Goal: Task Accomplishment & Management: Complete application form

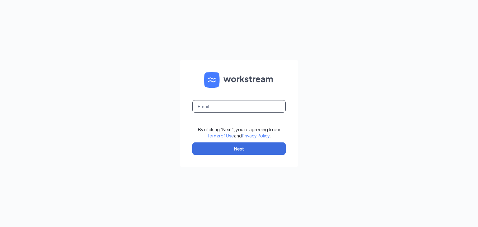
drag, startPoint x: 225, startPoint y: 111, endPoint x: 217, endPoint y: 107, distance: 9.5
drag, startPoint x: 217, startPoint y: 107, endPoint x: 204, endPoint y: 104, distance: 13.3
click at [204, 104] on input "text" at bounding box center [238, 106] width 93 height 12
type input "gmkenosha142@bleedblue.net"
click at [240, 146] on button "Next" at bounding box center [238, 148] width 93 height 12
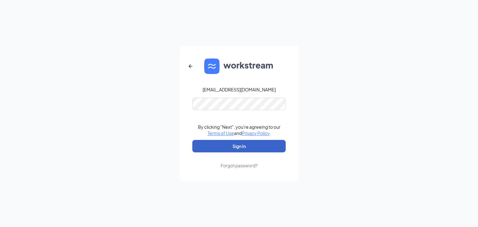
click at [241, 146] on button "Sign In" at bounding box center [238, 146] width 93 height 12
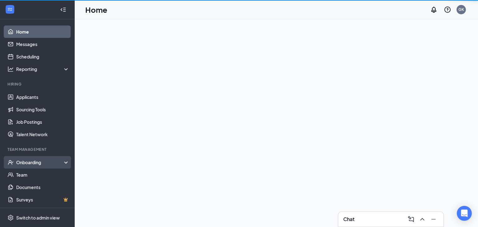
click at [34, 162] on div "Onboarding" at bounding box center [40, 162] width 48 height 6
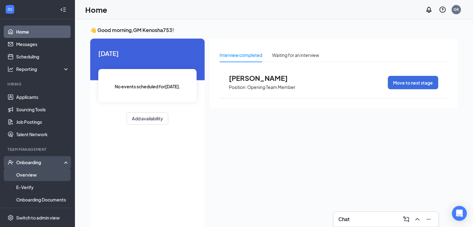
click at [32, 176] on link "Overview" at bounding box center [42, 175] width 53 height 12
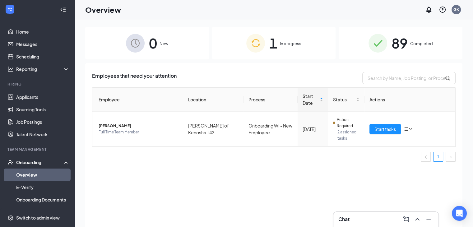
click at [298, 49] on div "1 In progress" at bounding box center [274, 43] width 124 height 33
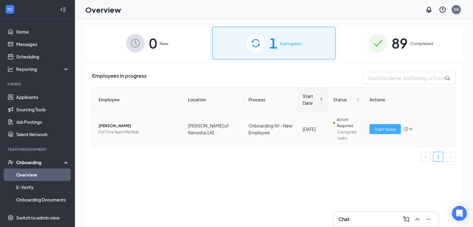
click at [380, 129] on span "Start tasks" at bounding box center [385, 129] width 21 height 7
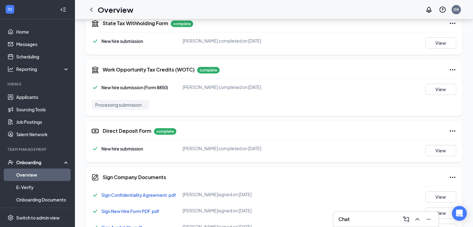
scroll to position [297, 0]
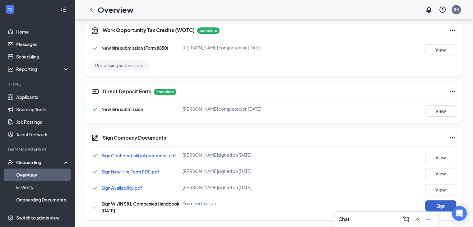
click at [437, 207] on button "Sign" at bounding box center [440, 205] width 31 height 11
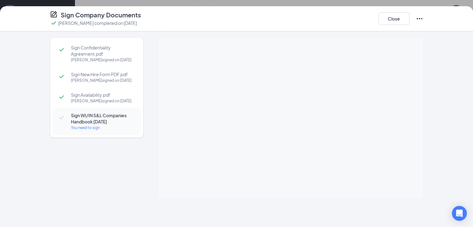
click at [305, 113] on div at bounding box center [291, 118] width 264 height 160
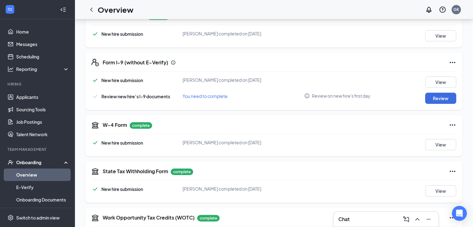
scroll to position [106, 0]
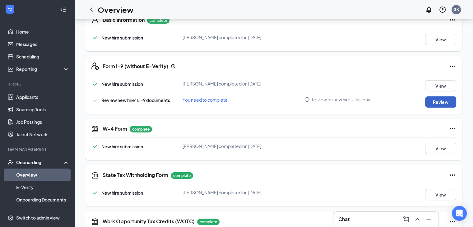
click at [446, 100] on button "Review" at bounding box center [440, 101] width 31 height 11
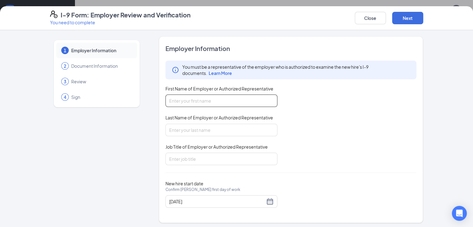
click at [237, 100] on input "First Name of Employer or Authorized Representative" at bounding box center [221, 101] width 112 height 12
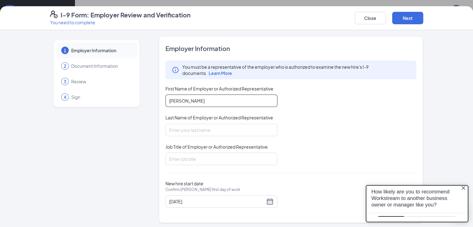
scroll to position [0, 0]
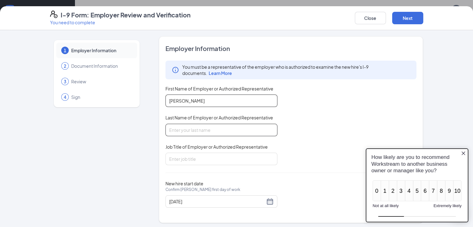
type input "[PERSON_NAME]"
click at [208, 131] on input "Last Name of Employer or Authorized Representative" at bounding box center [221, 130] width 112 height 12
type input "[PERSON_NAME]"
click at [190, 166] on div "Employer Information You must be a representative of the employer who is author…" at bounding box center [290, 129] width 251 height 171
click at [190, 159] on input "Job Title of Employer or Authorized Representative" at bounding box center [221, 159] width 112 height 12
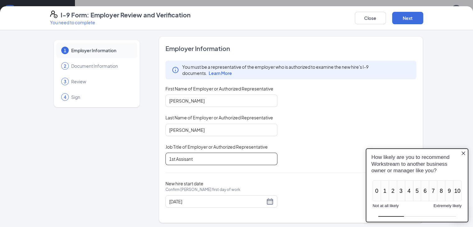
type input "1st Assisant"
click at [305, 160] on div "You must be a representative of the employer who is authorized to examine the n…" at bounding box center [290, 113] width 251 height 105
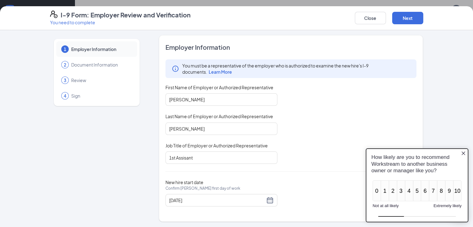
click at [464, 151] on icon "Close button" at bounding box center [463, 153] width 5 height 5
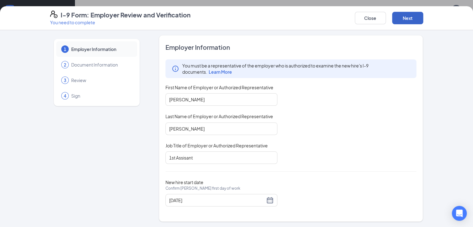
click at [423, 21] on button "Next" at bounding box center [407, 18] width 31 height 12
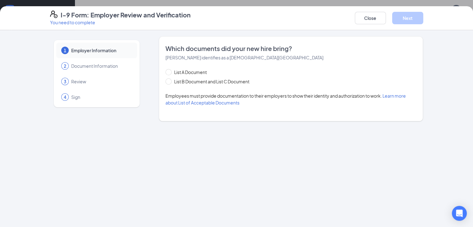
scroll to position [0, 0]
click at [165, 72] on input "List A Document" at bounding box center [167, 71] width 4 height 4
radio input "true"
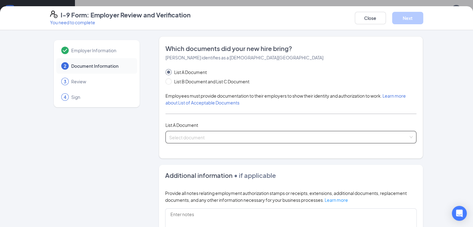
click at [173, 140] on input "search" at bounding box center [289, 135] width 240 height 9
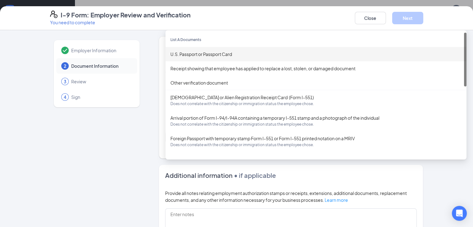
click at [197, 57] on div "U.S. Passport or Passport Card" at bounding box center [315, 54] width 301 height 14
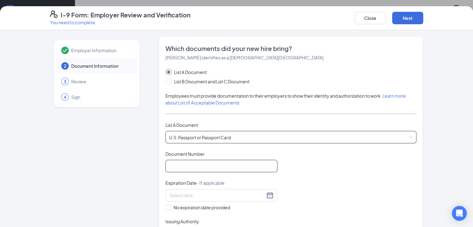
click at [179, 169] on input "Document Number" at bounding box center [221, 166] width 112 height 12
type input "541937449"
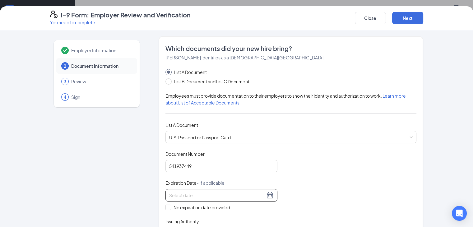
click at [178, 194] on input at bounding box center [217, 195] width 96 height 7
type input "[DATE]"
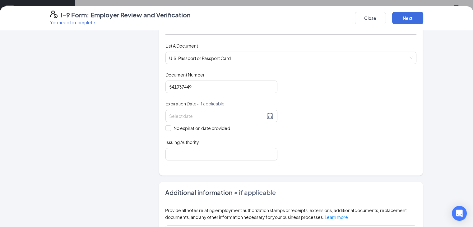
scroll to position [83, 0]
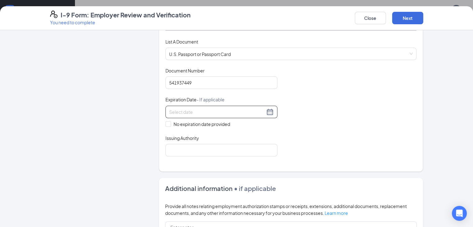
click at [251, 111] on div at bounding box center [221, 111] width 105 height 7
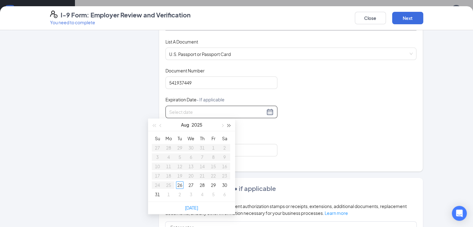
click at [229, 126] on span "button" at bounding box center [229, 125] width 3 height 3
click at [163, 125] on button "button" at bounding box center [160, 125] width 7 height 12
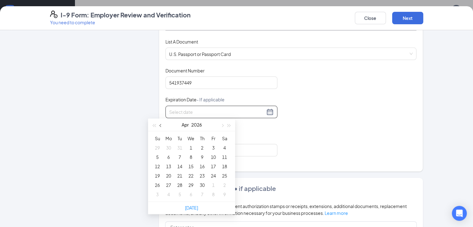
click at [163, 125] on button "button" at bounding box center [160, 125] width 7 height 12
type input "[DATE]"
click at [225, 167] on div "21" at bounding box center [224, 166] width 7 height 7
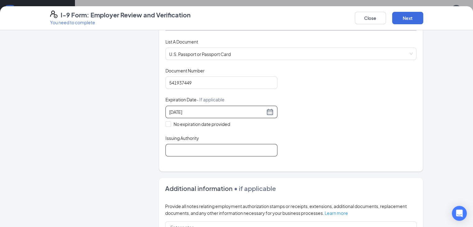
click at [196, 146] on input "Issuing Authority" at bounding box center [221, 150] width 112 height 12
type input "[GEOGRAPHIC_DATA]"
click at [369, 139] on div "Document Title U.S. Passport or Passport Card Document Number [PASSPORT] Expira…" at bounding box center [290, 112] width 251 height 89
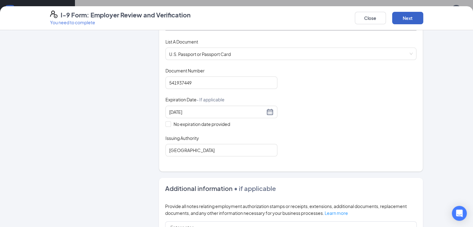
click at [423, 23] on button "Next" at bounding box center [407, 18] width 31 height 12
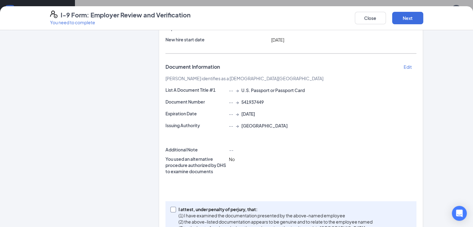
click at [170, 207] on input "I attest, under penalty of [PERSON_NAME], that: (1) I have examined the documen…" at bounding box center [172, 209] width 4 height 4
checkbox input "true"
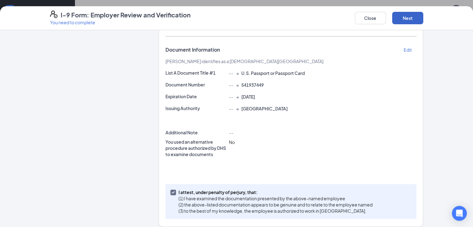
click at [423, 22] on button "Next" at bounding box center [407, 18] width 31 height 12
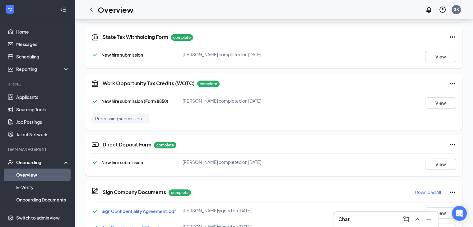
click at [232, 83] on div "I-9 Form: Employer Review and Verification You need to complete Close Employer …" at bounding box center [236, 113] width 473 height 227
